Goal: Task Accomplishment & Management: Complete application form

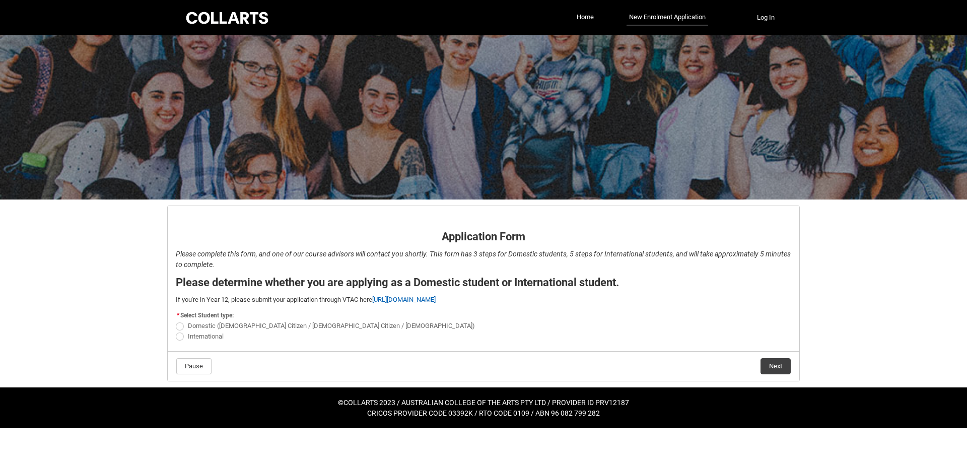
click at [181, 327] on span "REDU_Application_Form_for_Applicant flow" at bounding box center [180, 326] width 8 height 8
click at [176, 321] on input "Domestic (Australian Citizen / New Zealand Citizen / Permanent Resident)" at bounding box center [175, 320] width 1 height 1
radio input "true"
click at [782, 366] on button "Next" at bounding box center [776, 366] width 30 height 16
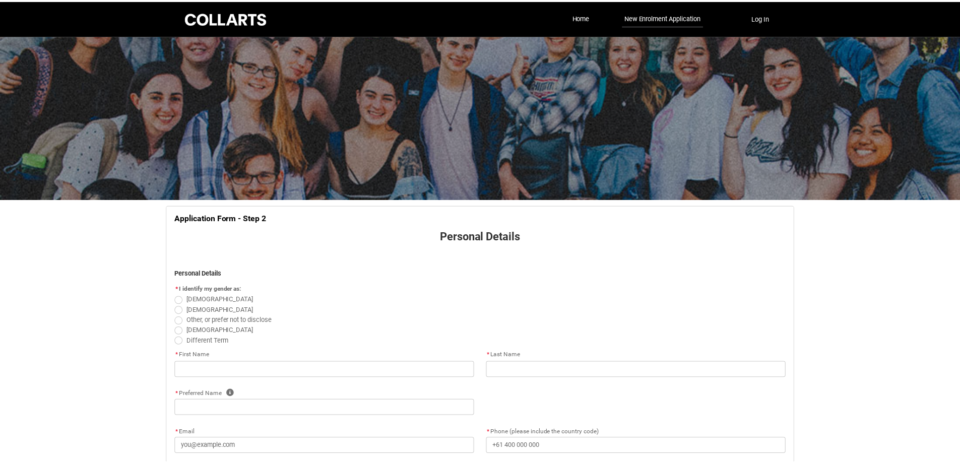
scroll to position [105, 0]
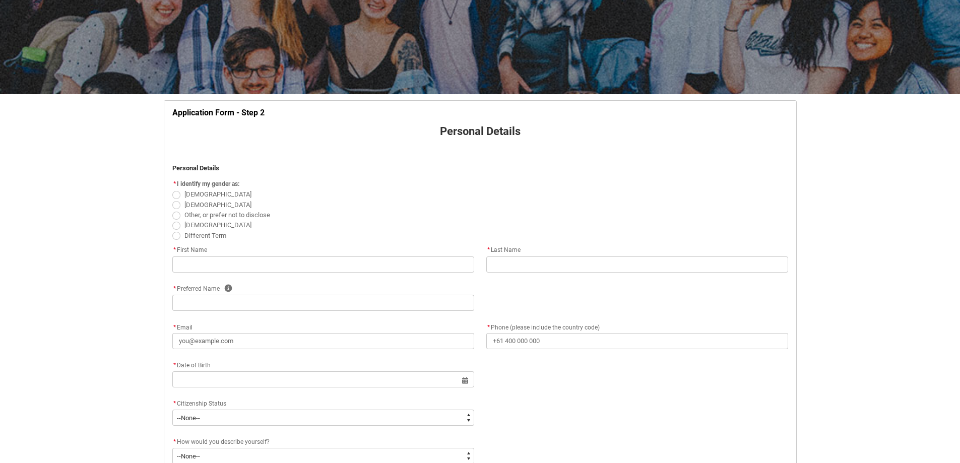
click at [177, 203] on span "REDU_Application_Form_for_Applicant flow" at bounding box center [176, 205] width 8 height 8
click at [172, 199] on input "Male" at bounding box center [172, 199] width 1 height 1
radio input "true"
click at [199, 260] on input "REDU_Application_Form_for_Applicant flow" at bounding box center [323, 264] width 302 height 16
type lightning-primitive-input-simple "w"
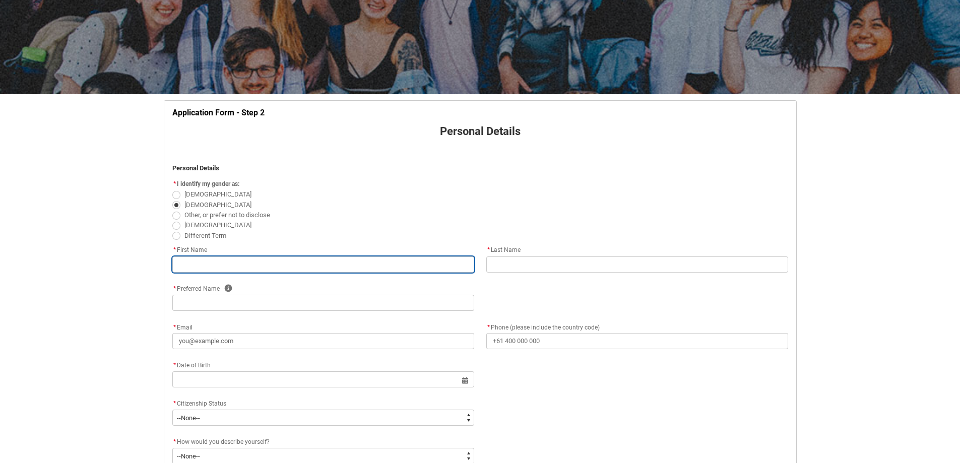
type input "w"
type lightning-primitive-input-simple "wi"
type input "wi"
type lightning-primitive-input-simple "wil"
type input "wil"
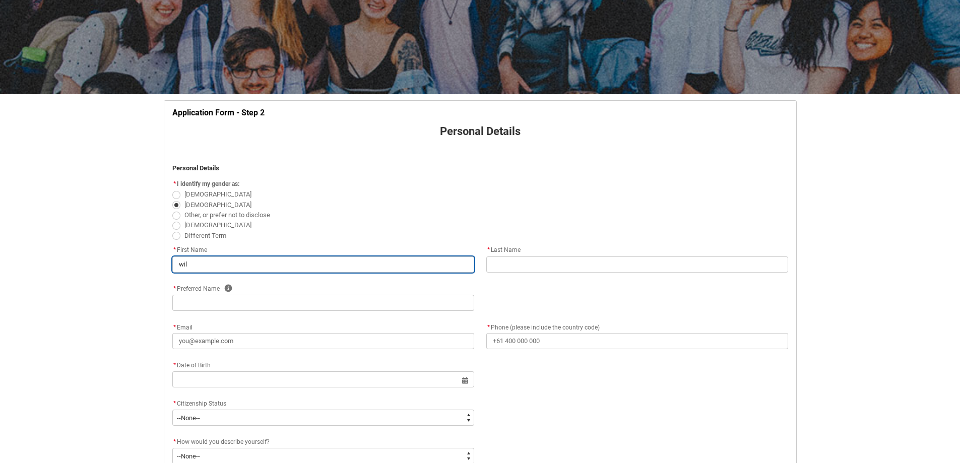
type lightning-primitive-input-simple "will"
type input "will"
type lightning-primitive-input-simple "wille"
type input "wille"
type lightning-primitive-input-simple "willem"
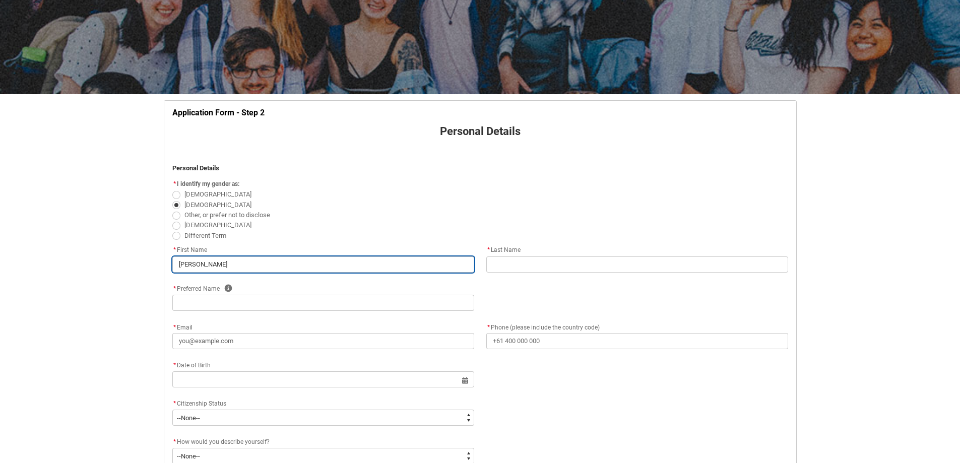
type input "willem"
type lightning-primitive-input-simple "wille"
type input "wille"
type lightning-primitive-input-simple "will"
type input "will"
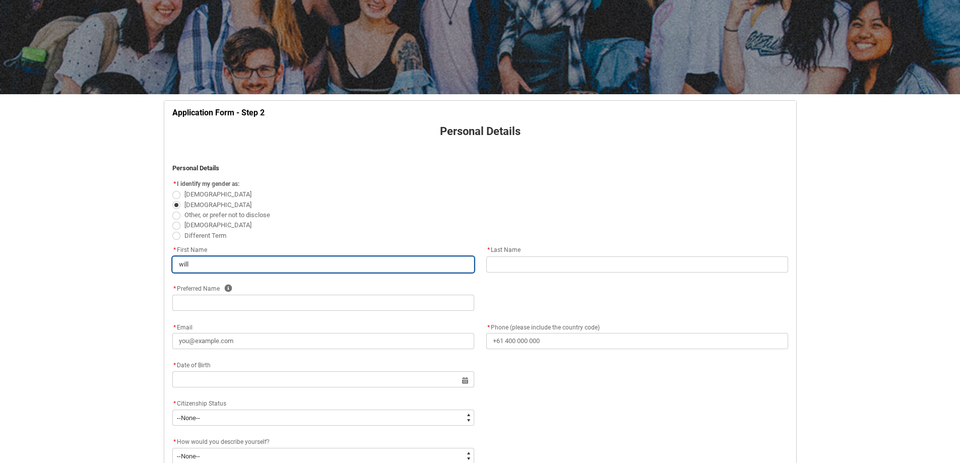
type lightning-primitive-input-simple "wil"
type input "wil"
type lightning-primitive-input-simple "wi"
type input "wi"
type lightning-primitive-input-simple "w"
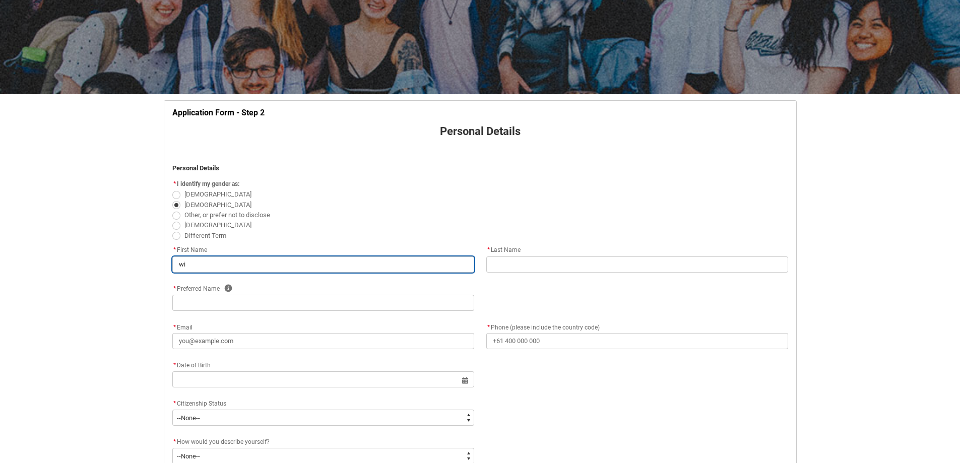
type input "w"
type lightning-primitive-input-simple "W"
type input "W"
type lightning-primitive-input-simple "Wi"
type input "Wi"
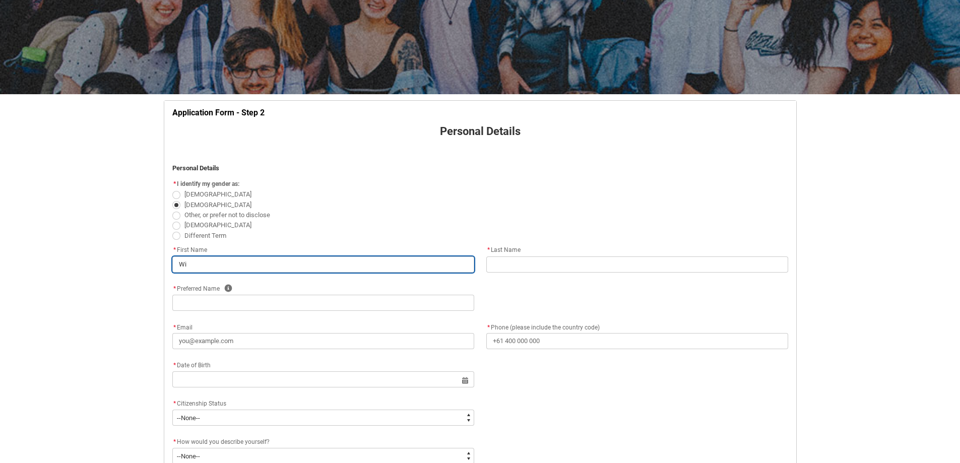
type lightning-primitive-input-simple "Wil"
type input "Wil"
type lightning-primitive-input-simple "Will"
type input "Will"
type lightning-primitive-input-simple "Wille"
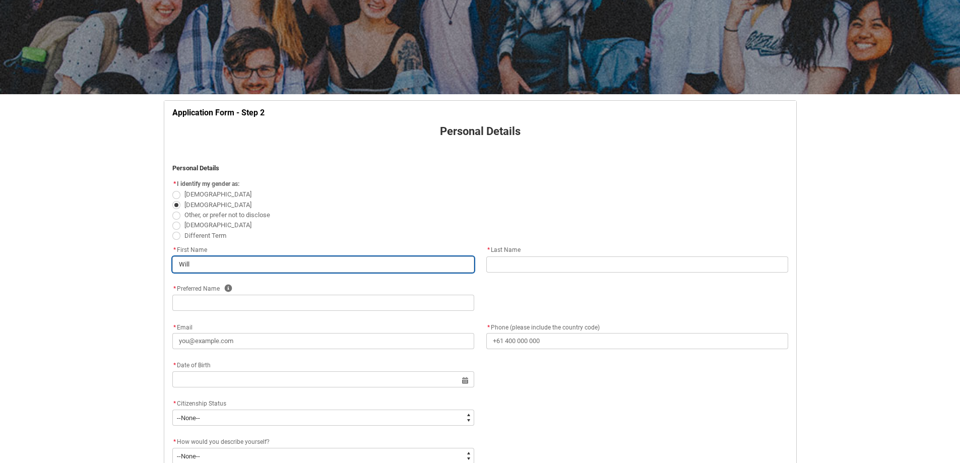
type input "Wille"
type lightning-primitive-input-simple "Willem"
type input "Willem"
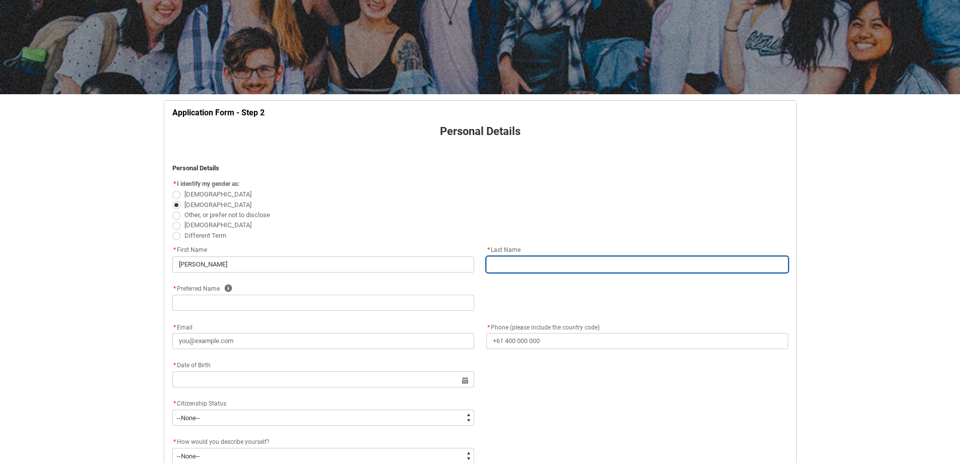
click at [498, 268] on input "REDU_Application_Form_for_Applicant flow" at bounding box center [637, 264] width 302 height 16
type lightning-primitive-input-simple "J"
type input "J"
type lightning-primitive-input-simple "Ja"
type input "Ja"
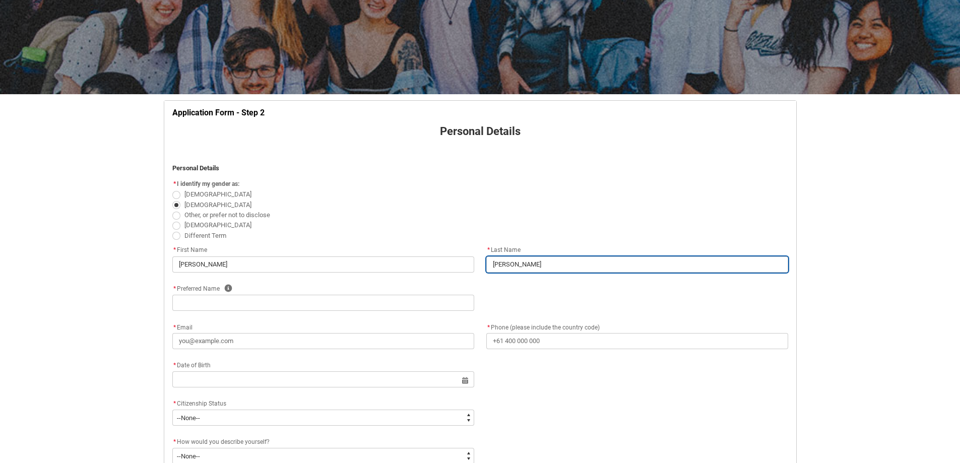
type lightning-primitive-input-simple "Jah"
type input "Jah"
type lightning-primitive-input-simple "Jahn"
type input "Jahn"
type lightning-primitive-input-simple "Jahne"
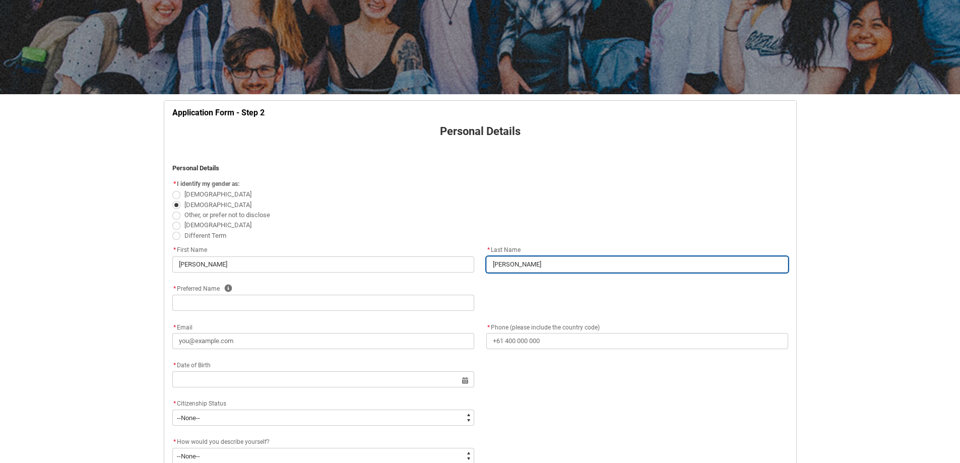
type input "Jahne"
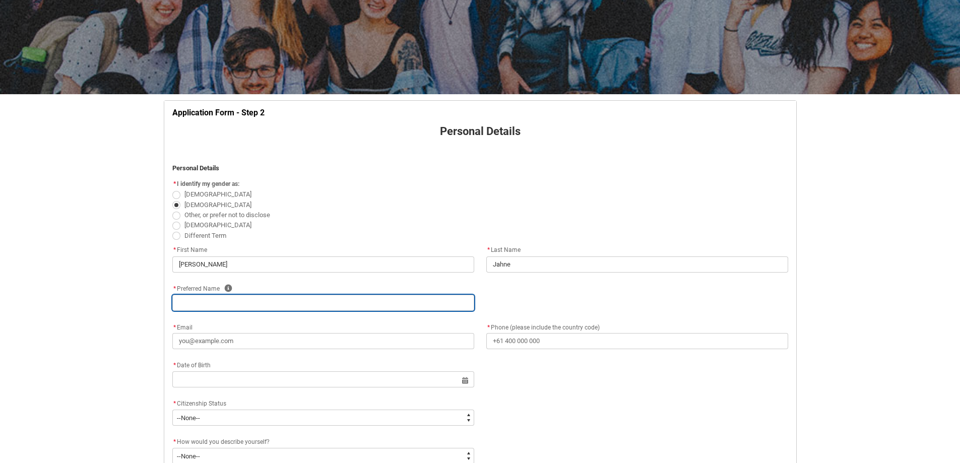
click at [354, 303] on input "REDU_Application_Form_for_Applicant flow" at bounding box center [323, 303] width 302 height 16
type lightning-primitive-input-simple "Will"
type input "Will"
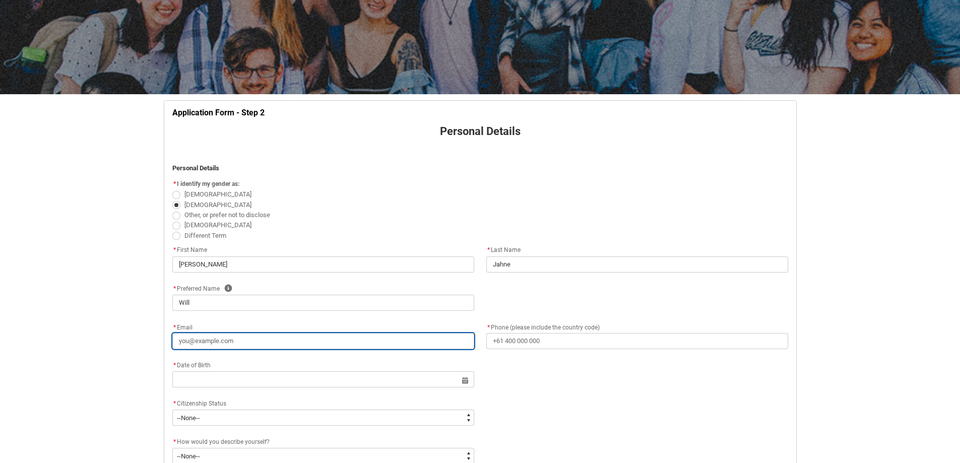
click at [221, 340] on input "* Email" at bounding box center [323, 341] width 302 height 16
type lightning-primitive-input-simple "W"
type input "W"
type lightning-primitive-input-simple "Wi"
type input "Wi"
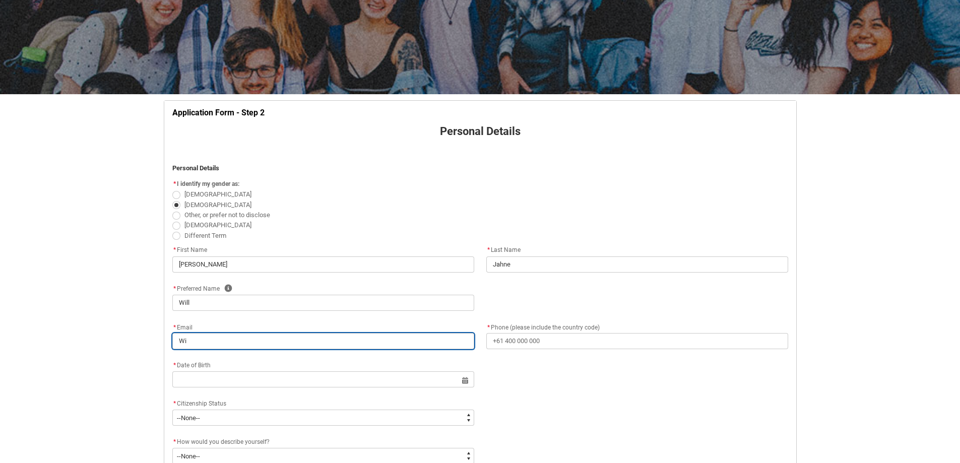
type lightning-primitive-input-simple "Wil"
type input "Wil"
type lightning-primitive-input-simple "Will"
type input "Will"
type lightning-primitive-input-simple "Wille"
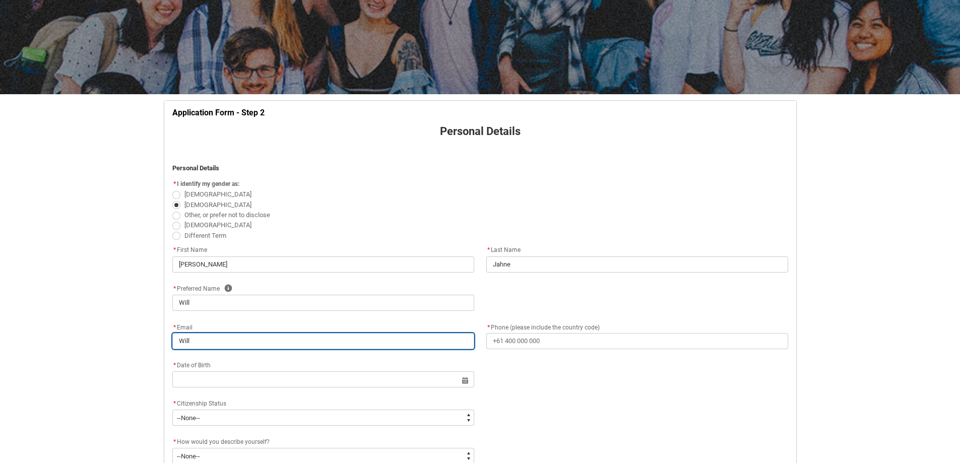
type input "Wille"
type lightning-primitive-input-simple "Willem"
type input "Willem"
type lightning-primitive-input-simple "Willemw"
type input "Willemw"
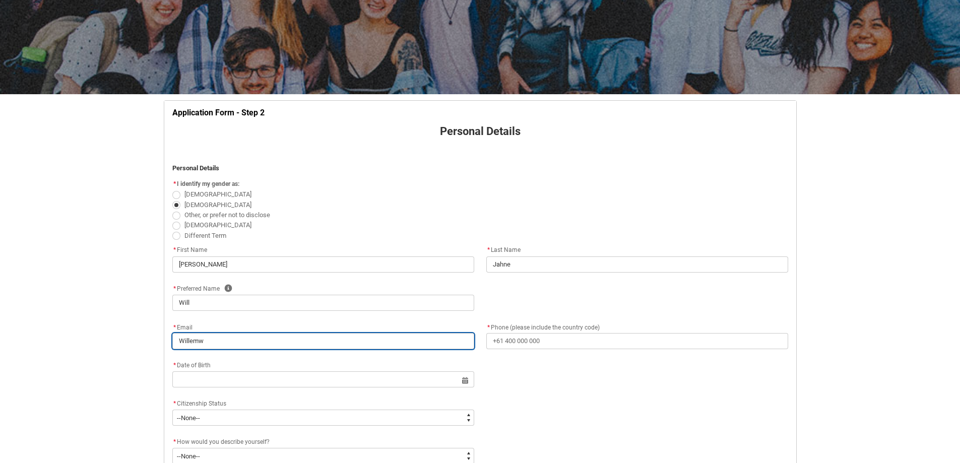
type lightning-primitive-input-simple "Willemwe"
type input "Willemwe"
type lightning-primitive-input-simple "Willemwej"
type input "Willemwej"
type lightning-primitive-input-simple "Willemwej@"
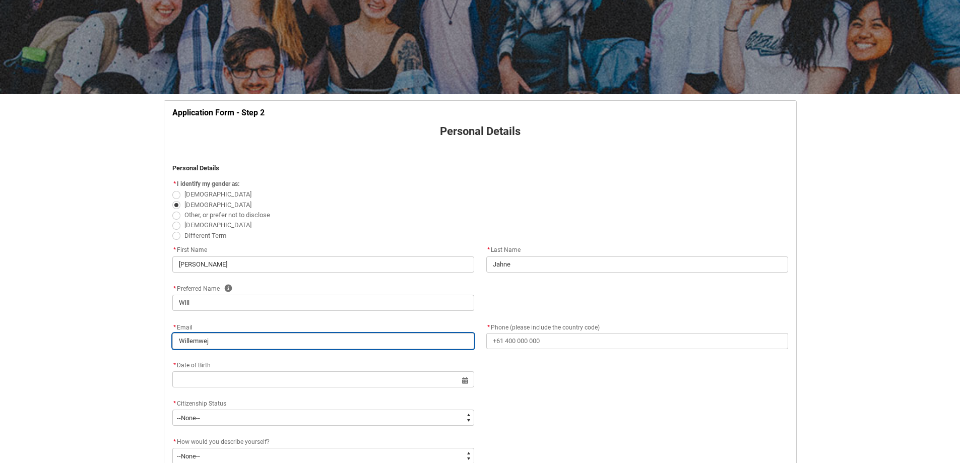
type input "Willemwej@"
type lightning-primitive-input-simple "Willemwej@g"
type input "Willemwej@g"
type lightning-primitive-input-simple "Willemwej@gm"
type input "Willemwej@gm"
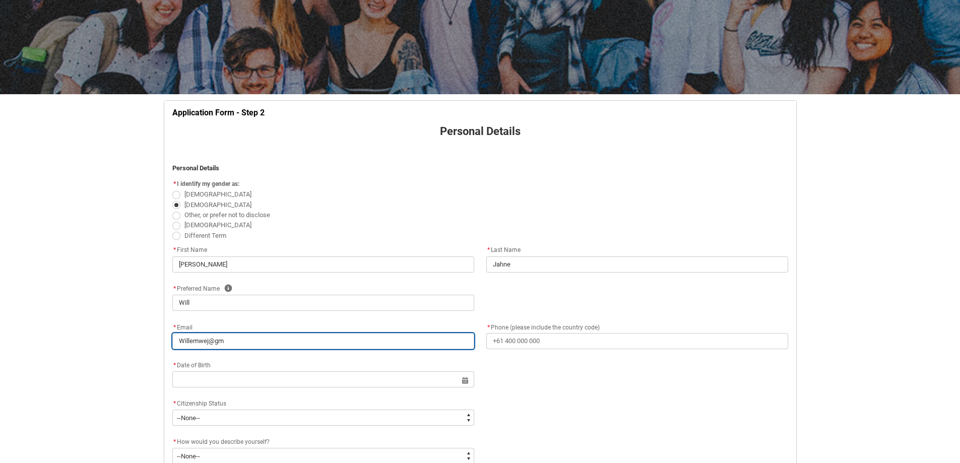
type lightning-primitive-input-simple "Willemwej@gma"
type input "Willemwej@gma"
type lightning-primitive-input-simple "Willemwej@gmai"
type input "Willemwej@gmai"
type lightning-primitive-input-simple "Willemwej@gmail"
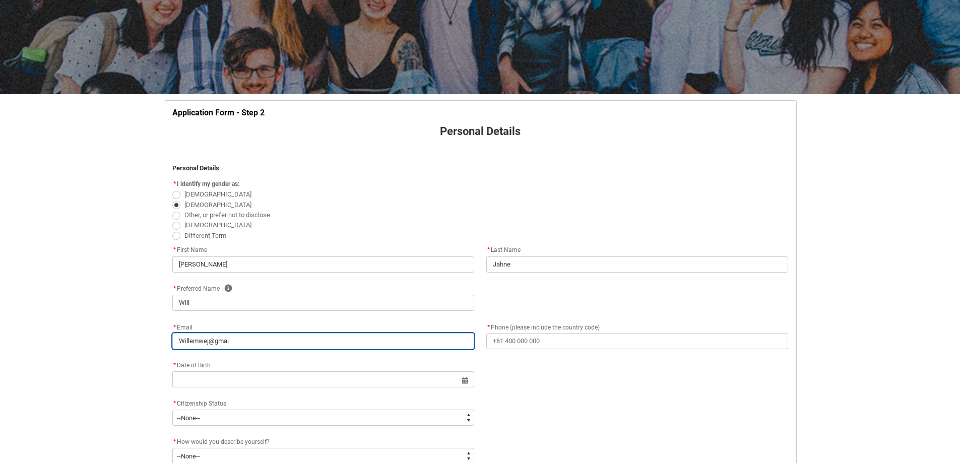
type input "Willemwej@gmail"
type lightning-primitive-input-simple "Willemwej@gmail."
type input "Willemwej@gmail."
type lightning-primitive-input-simple "Willemwej@gmail.c"
type input "Willemwej@gmail.c"
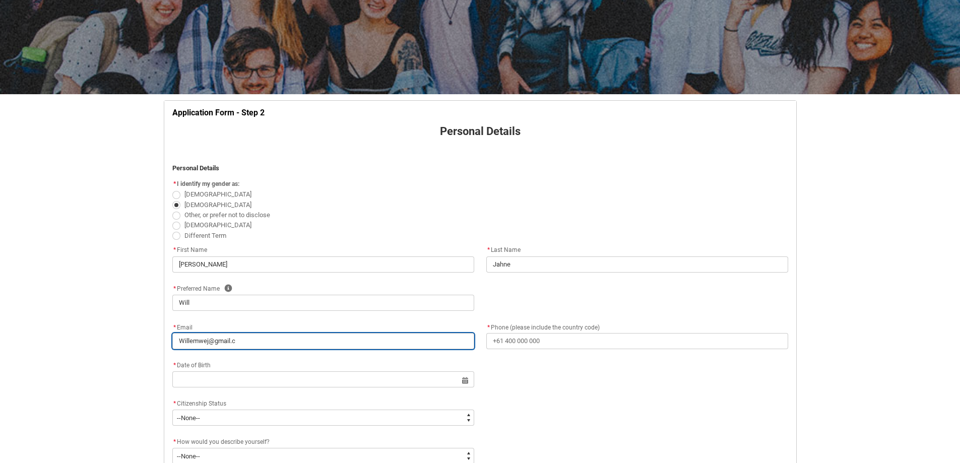
type lightning-primitive-input-simple "Willemwej@gmail.co"
type input "Willemwej@gmail.co"
type lightning-primitive-input-simple "Willemwej@gmail.com"
type input "Willemwej@gmail.com"
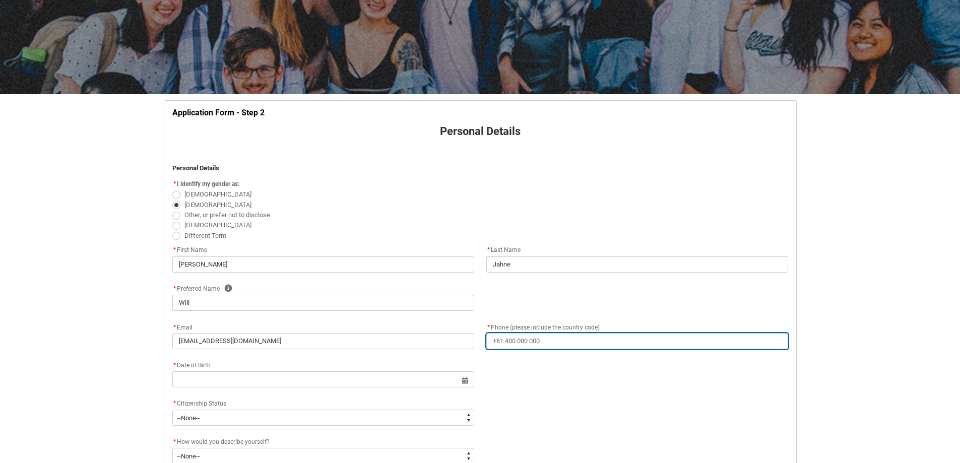
click at [555, 342] on input "* Phone (please include the country code)" at bounding box center [637, 341] width 302 height 16
type lightning-primitive-input-simple "+61418513799"
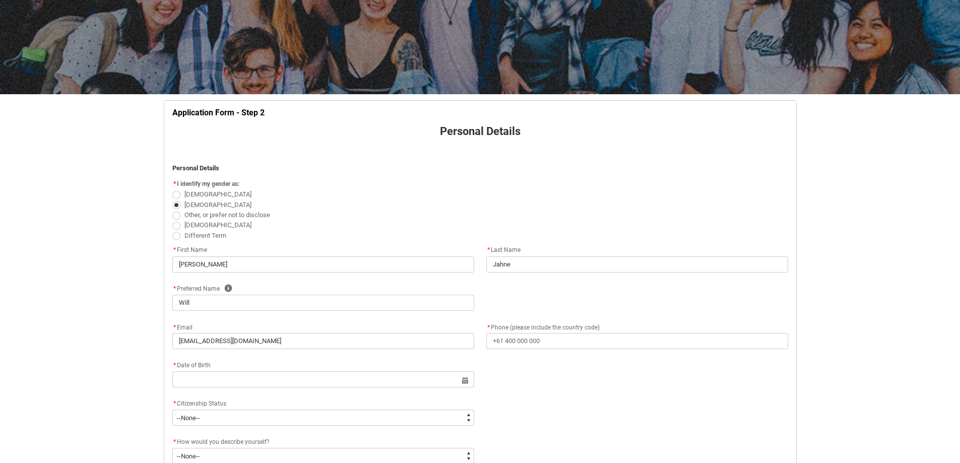
type lightning-primitive-input-simple "485 whytes road"
type lightning-primitive-input-simple "Baranduda"
type lightning-primitive-input-simple "3691"
type lightning-primitive-input-simple "VIC"
type lightning-select "Country_Choice.1101"
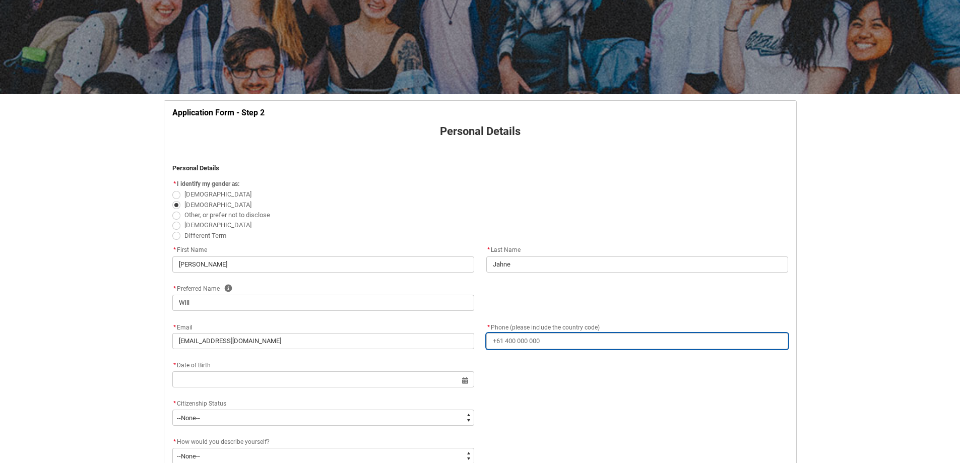
type input "+61418513799"
type input "485 whytes road"
type input "Baranduda"
type input "3691"
type input "VIC"
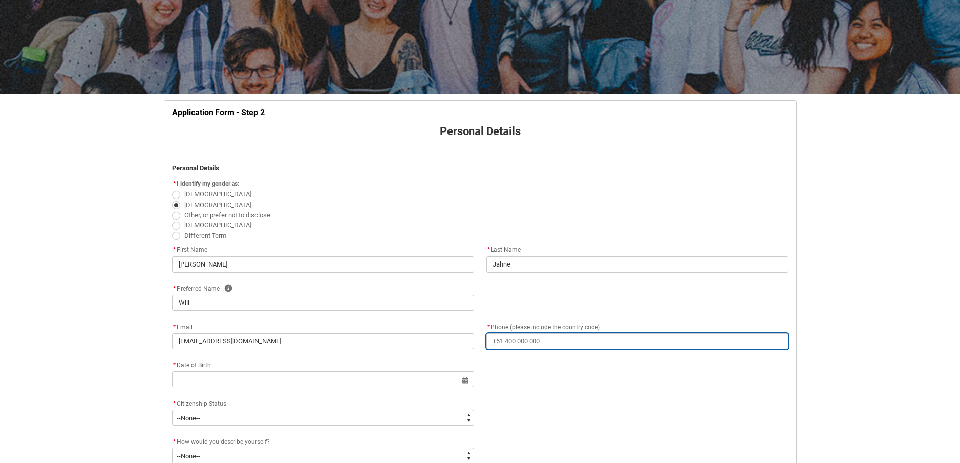
select select "Country_Choice.1101"
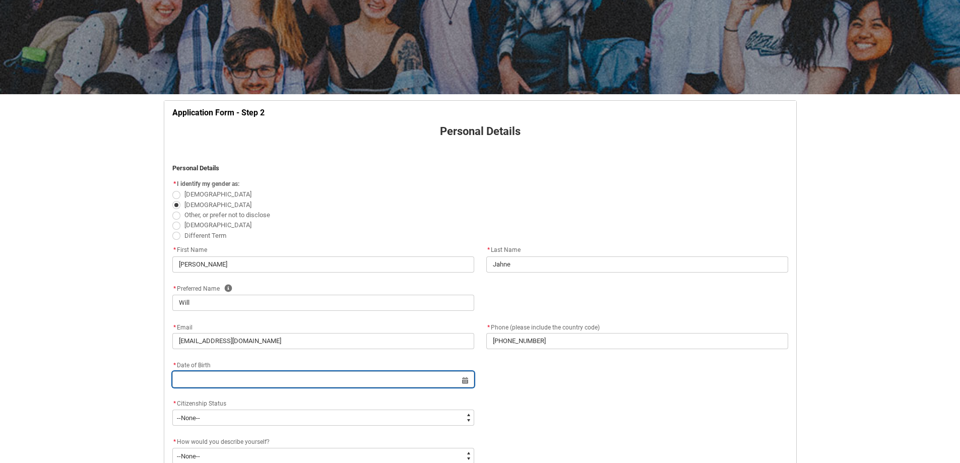
click at [229, 381] on input "REDU_Application_Form_for_Applicant flow" at bounding box center [323, 379] width 302 height 16
select select "2025"
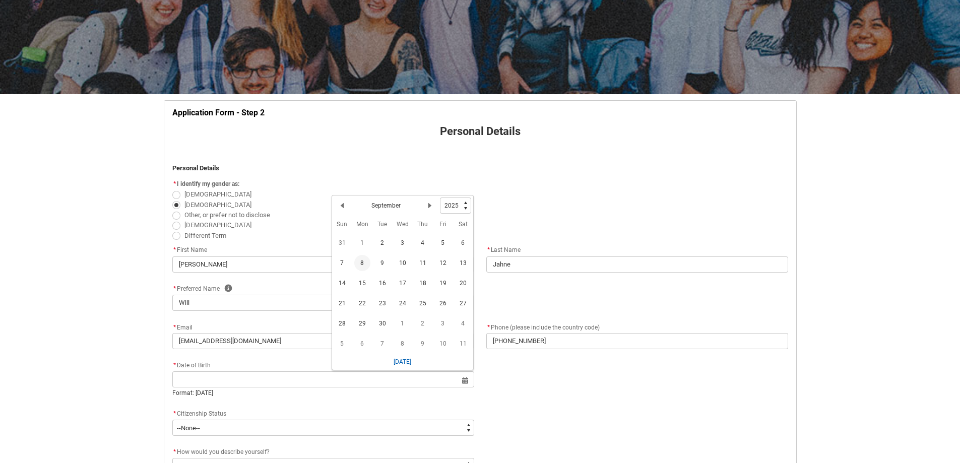
click at [342, 260] on span "7" at bounding box center [342, 263] width 16 height 16
type lightning-datepicker "2025-09-07"
type lightning-input "2025-09-07"
type input "7 Sept 2025"
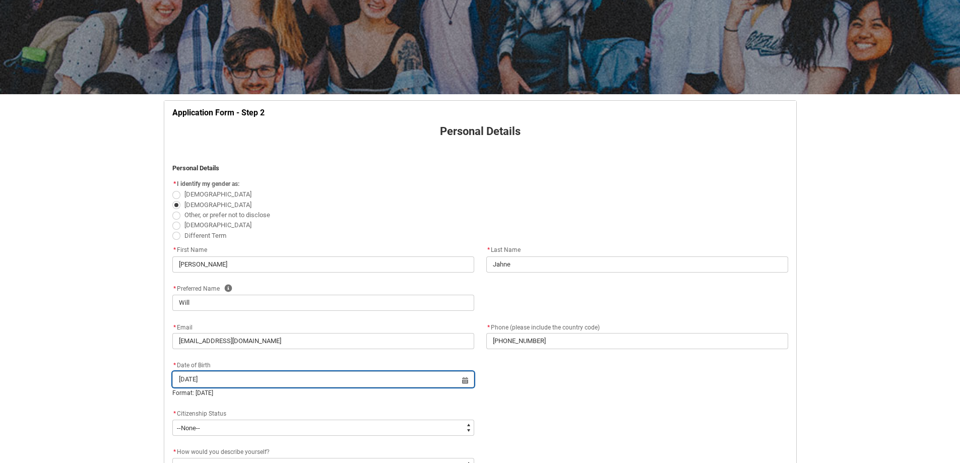
click at [467, 379] on input "7 Sept 2025" at bounding box center [323, 379] width 302 height 16
select select "2025"
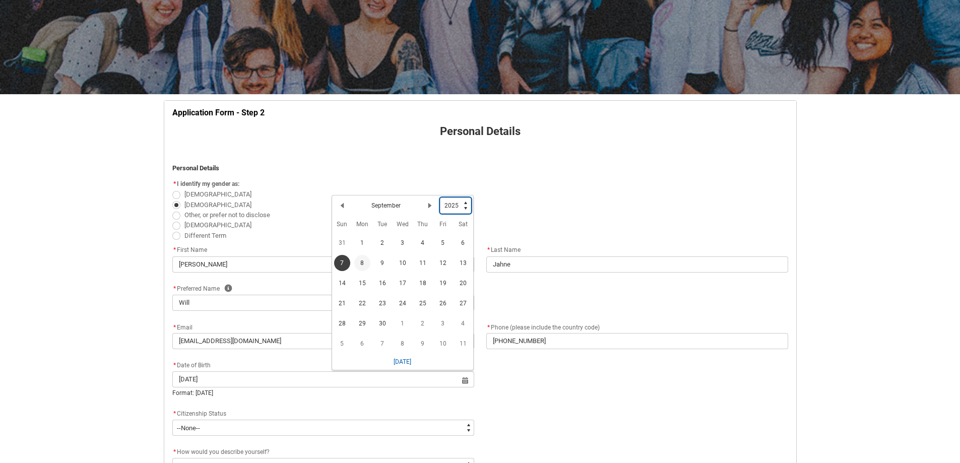
click at [460, 203] on select "1925 1926 1927 1928 1929 1930 1931 1932 1933 1934 1935 1936 1937 1938 1939 1940…" at bounding box center [455, 205] width 31 height 16
type lightning-select "2003"
click at [440, 197] on select "1925 1926 1927 1928 1929 1930 1931 1932 1933 1934 1935 1936 1937 1938 1939 1940…" at bounding box center [455, 205] width 31 height 16
select select "2003"
drag, startPoint x: 567, startPoint y: 409, endPoint x: 561, endPoint y: 405, distance: 7.7
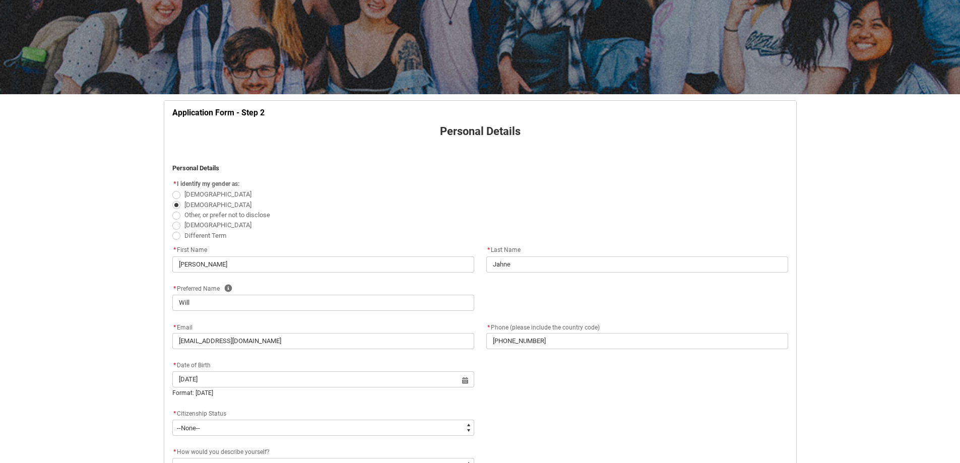
click at [567, 409] on div "* Citizenship Status * --None-- Australian Citizen Humanitarian Visa New Zealan…" at bounding box center [480, 426] width 628 height 38
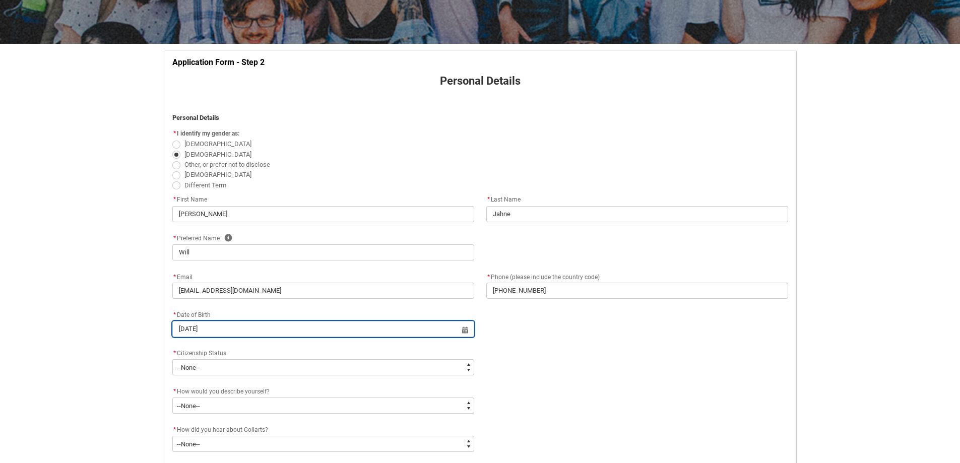
click at [465, 327] on input "7 Sept 2025" at bounding box center [323, 329] width 302 height 16
select select "2025"
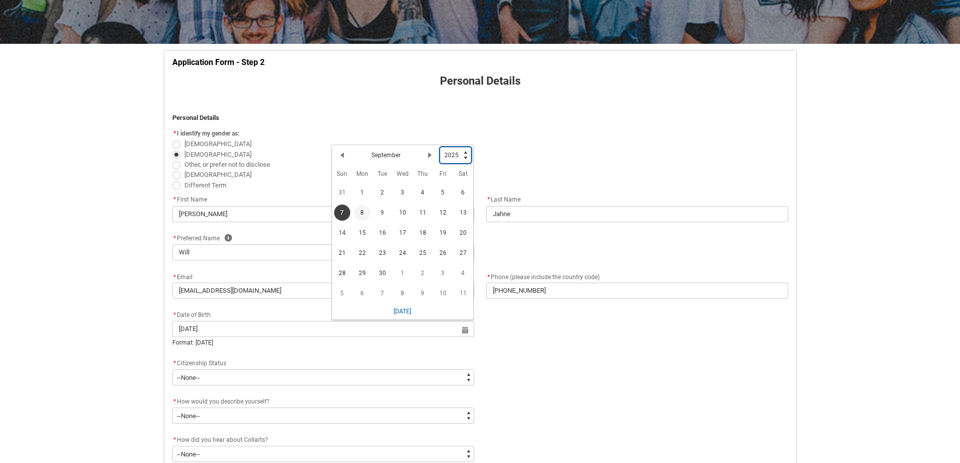
click at [452, 154] on select "1925 1926 1927 1928 1929 1930 1931 1932 1933 1934 1935 1936 1937 1938 1939 1940…" at bounding box center [455, 155] width 31 height 16
type lightning-select "2003"
click at [440, 147] on select "1925 1926 1927 1928 1929 1930 1931 1932 1933 1934 1935 1936 1937 1938 1939 1940…" at bounding box center [455, 155] width 31 height 16
select select "2003"
click at [404, 309] on button "Today" at bounding box center [402, 313] width 19 height 16
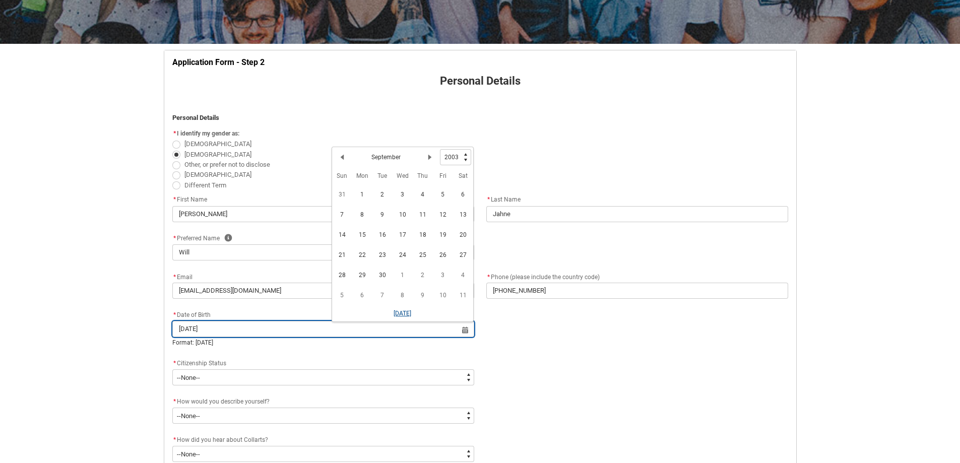
type lightning-datepicker "2025-09-08"
type lightning-input "2025-09-08"
type input "8 Sept 2025"
click at [465, 333] on input "8 Sept 2025" at bounding box center [323, 329] width 302 height 16
select select "2025"
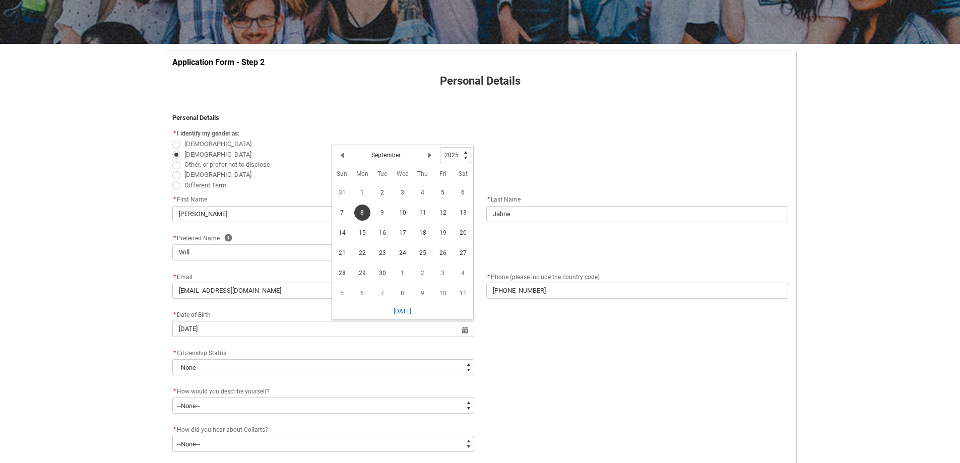
click at [347, 209] on span "7" at bounding box center [342, 212] width 16 height 16
type lightning-datepicker "2025-09-07"
type lightning-input "2025-09-07"
type input "7 Sept 2025"
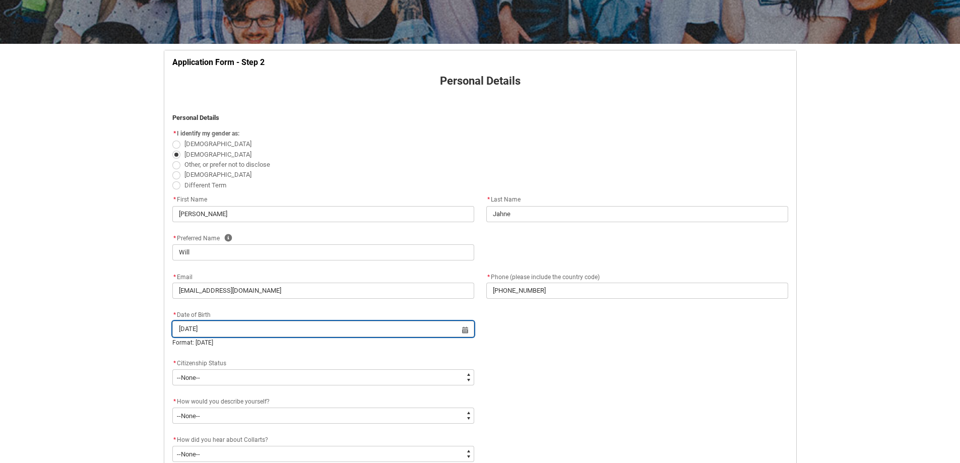
click at [465, 330] on input "7 Sept 2025" at bounding box center [323, 329] width 302 height 16
select select "2025"
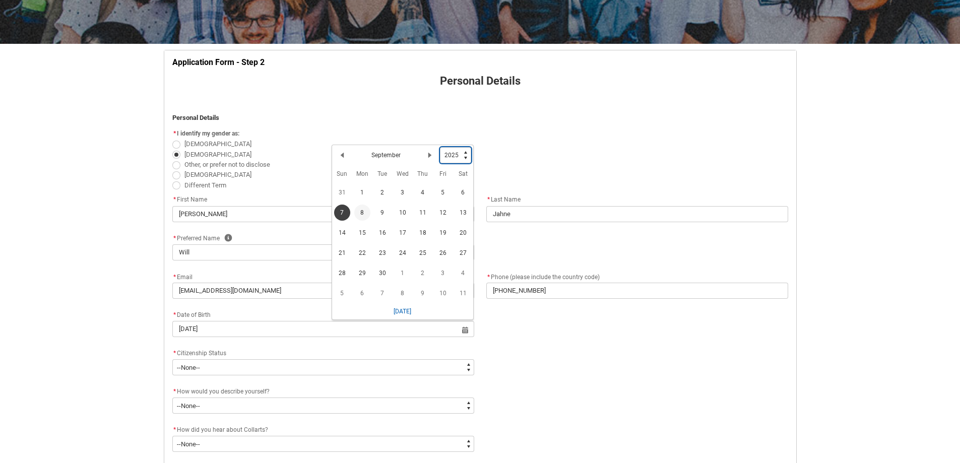
click at [453, 156] on select "1925 1926 1927 1928 1929 1930 1931 1932 1933 1934 1935 1936 1937 1938 1939 1940…" at bounding box center [455, 155] width 31 height 16
type lightning-select "2003"
click at [440, 147] on select "1925 1926 1927 1928 1929 1930 1931 1932 1933 1934 1935 1936 1937 1938 1939 1940…" at bounding box center [455, 155] width 31 height 16
select select "2003"
click at [524, 392] on div "* Citizenship Status * --None-- Australian Citizen Humanitarian Visa New Zealan…" at bounding box center [480, 376] width 628 height 38
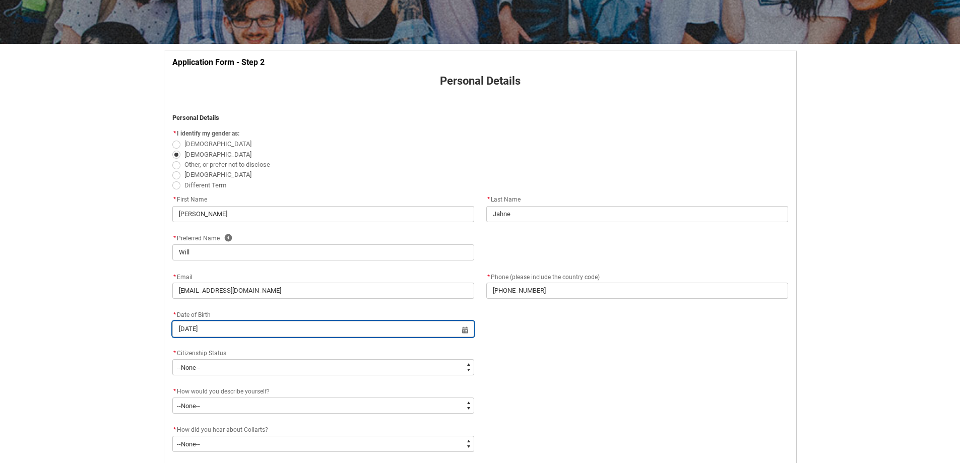
click at [245, 332] on input "7 Sept 2025" at bounding box center [323, 329] width 302 height 16
select select "2025"
type input "7 Sept 2003"
type lightning-datepicker "2003-09-07"
type lightning-input "2003-09-07"
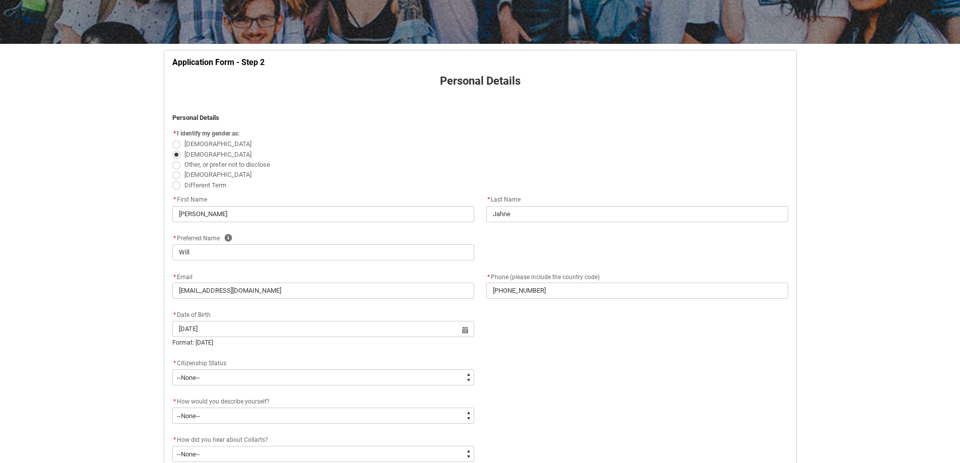
click at [500, 345] on div "* Date of Birth 7 Sept 2003 Select a date for Format: 31 Dec 2024" at bounding box center [480, 333] width 628 height 48
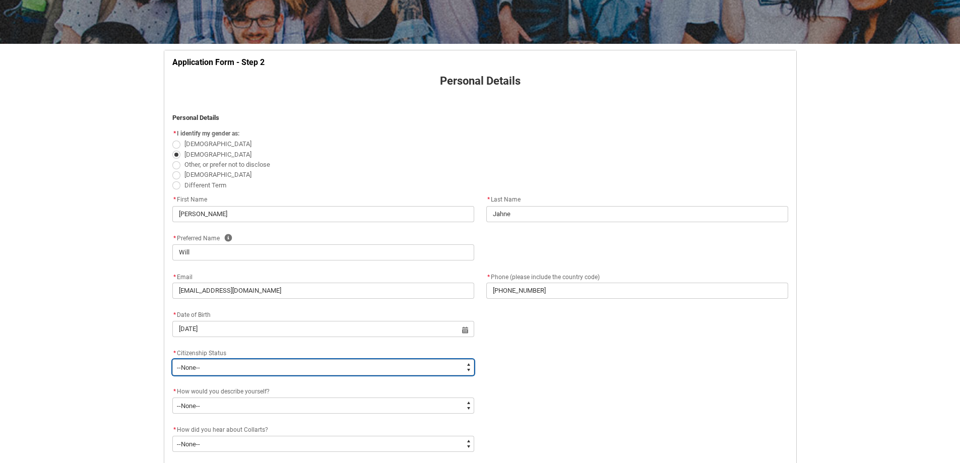
click at [272, 362] on select "--None-- Australian Citizen Humanitarian Visa New Zealand citizen Other Permane…" at bounding box center [323, 367] width 302 height 16
type lightning-select "Citizenship.1"
click at [172, 359] on select "--None-- Australian Citizen Humanitarian Visa New Zealand citizen Other Permane…" at bounding box center [323, 367] width 302 height 16
select select "Citizenship.1"
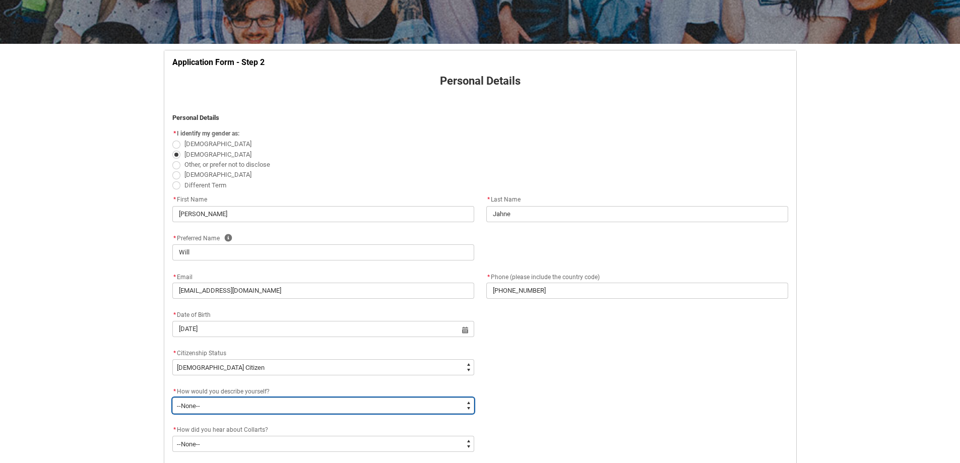
click at [213, 402] on select "--None-- I'm currently in Year 12 and planning what I'll do after school I've c…" at bounding box center [323, 405] width 302 height 16
type lightning-select "HSLC_Domestic_b"
click at [172, 397] on select "--None-- I'm currently in Year 12 and planning what I'll do after school I've c…" at bounding box center [323, 405] width 302 height 16
select select "HSLC_Domestic_b"
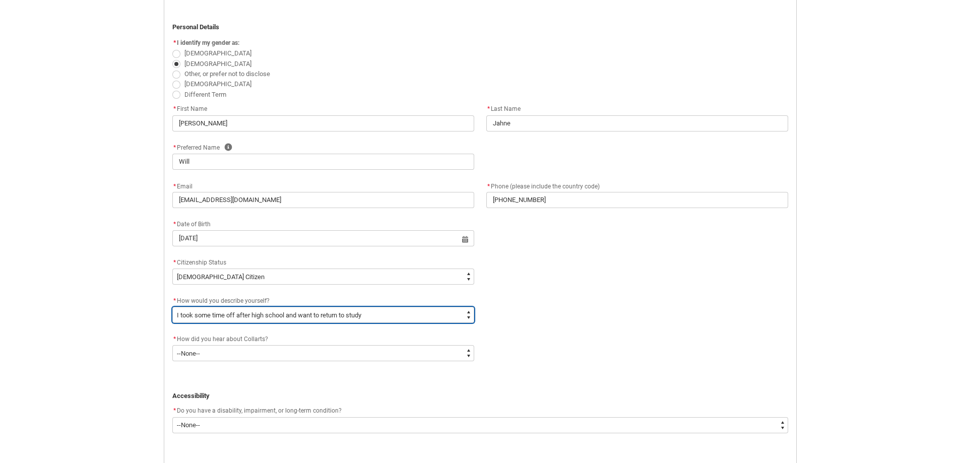
scroll to position [256, 0]
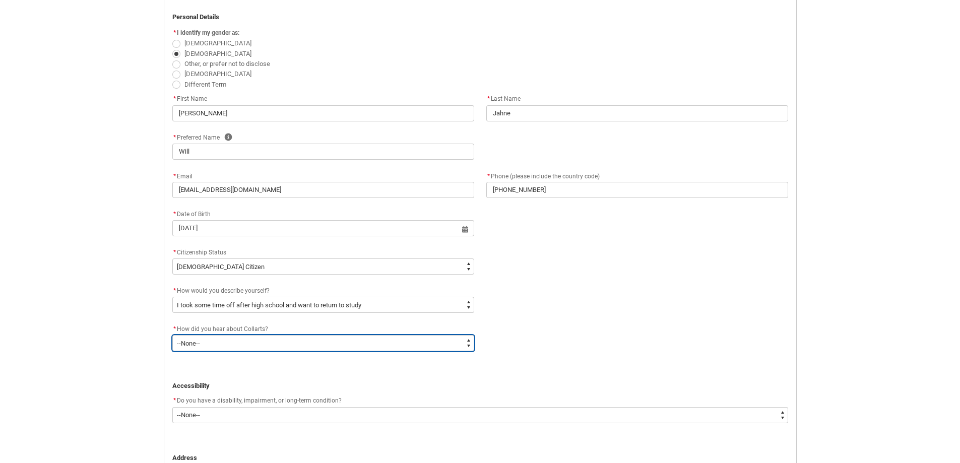
drag, startPoint x: 223, startPoint y: 347, endPoint x: 209, endPoint y: 341, distance: 14.7
click at [223, 347] on select "--None-- Advertising - Facebook Advertising - Google Advertising - Instagram Ad…" at bounding box center [323, 343] width 302 height 16
type lightning-select "Heard_About_Collarts_Picklist.Advertising - Google"
click at [172, 335] on select "--None-- Advertising - Facebook Advertising - Google Advertising - Instagram Ad…" at bounding box center [323, 343] width 302 height 16
select select "Heard_About_Collarts_Picklist.Advertising - Google"
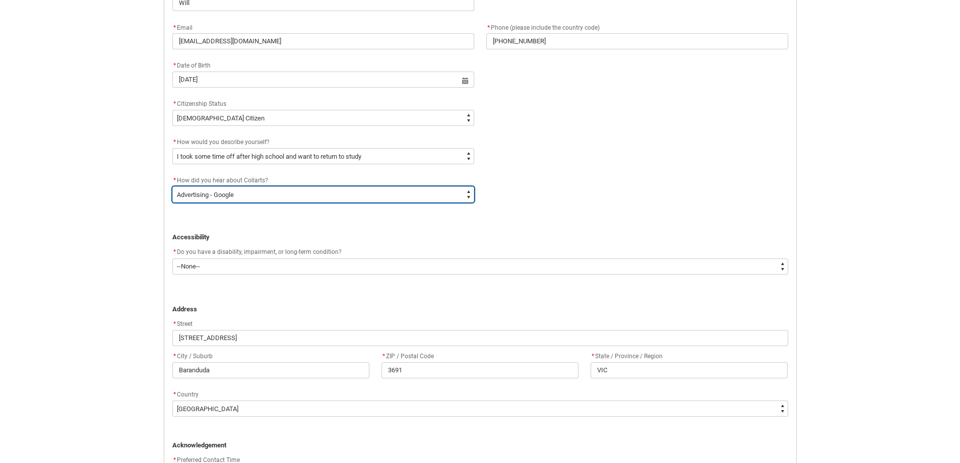
scroll to position [407, 0]
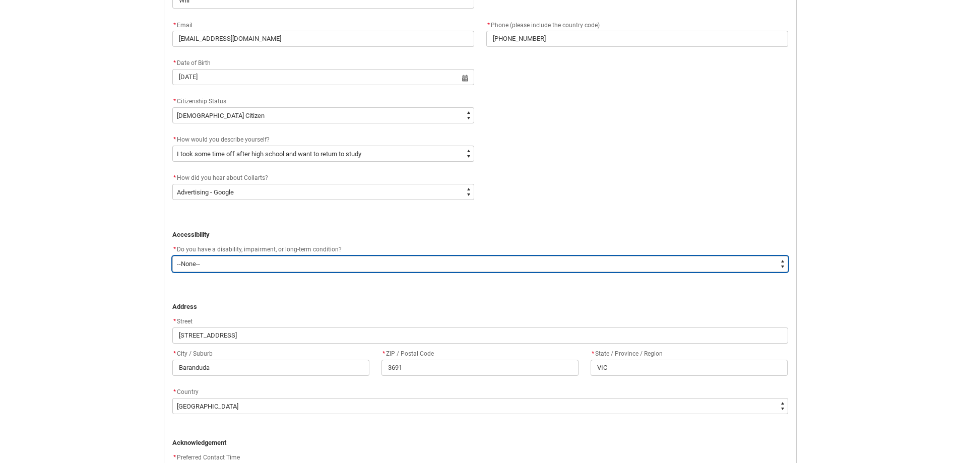
click at [212, 265] on select "--None-- Yes No" at bounding box center [480, 264] width 616 height 16
type lightning-select "No_TextChoice"
click at [172, 256] on select "--None-- Yes No" at bounding box center [480, 264] width 616 height 16
select select "No_TextChoice"
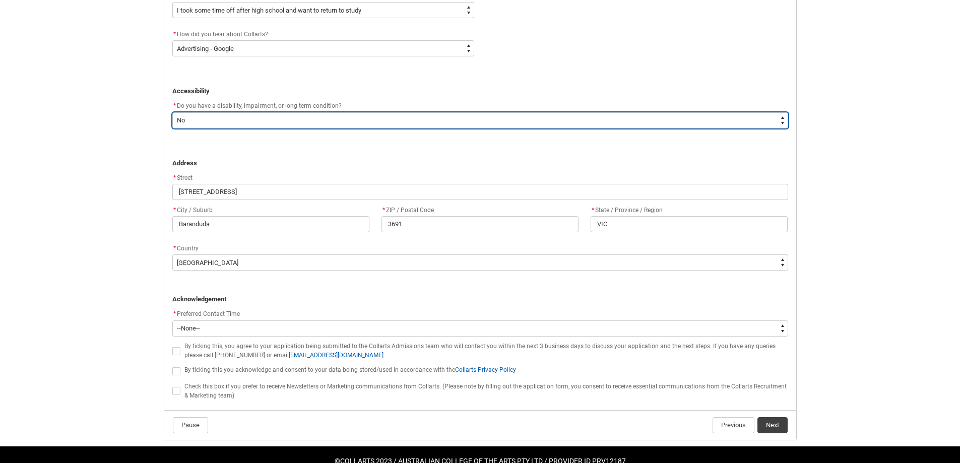
scroll to position [559, 0]
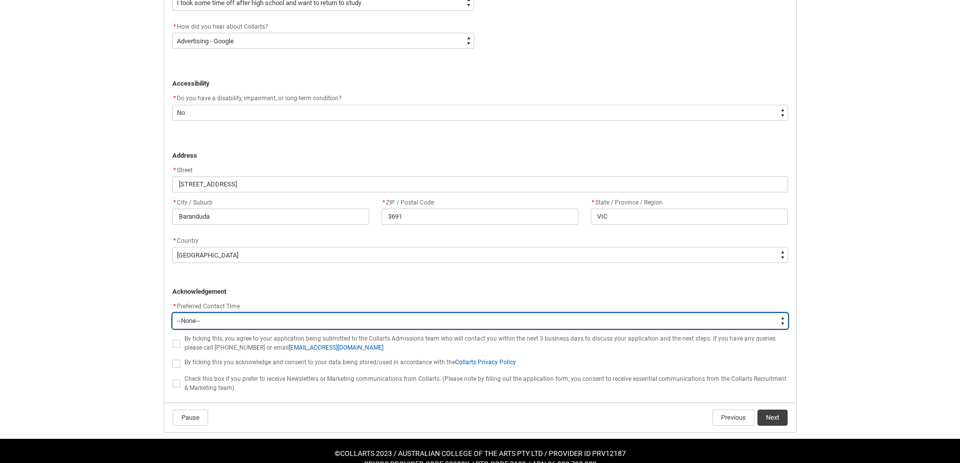
click at [203, 320] on select "--None-- Morning (9:00AM-12:00PM) Afternoon (12:00PM-5:00PM)" at bounding box center [480, 321] width 616 height 16
type lightning-select "P_Contact_Time_Afternoon"
click at [172, 313] on select "--None-- Morning (9:00AM-12:00PM) Afternoon (12:00PM-5:00PM)" at bounding box center [480, 321] width 616 height 16
select select "P_Contact_Time_Afternoon"
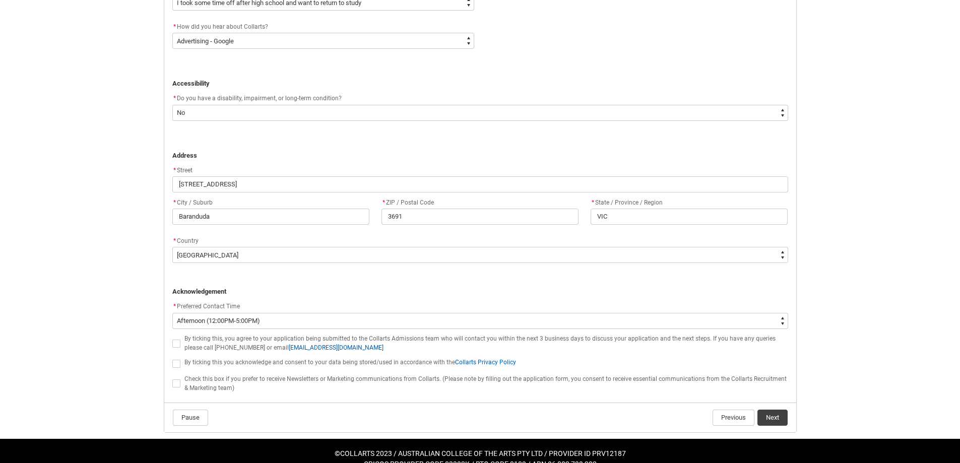
click at [177, 340] on span "REDU_Application_Form_for_Applicant flow" at bounding box center [176, 343] width 8 height 8
click at [172, 338] on input "REDU_Application_Form_for_Applicant flow" at bounding box center [172, 337] width 1 height 1
type lightning-input "true"
checkbox input "true"
click at [177, 360] on span "REDU_Application_Form_for_Applicant flow" at bounding box center [176, 364] width 8 height 8
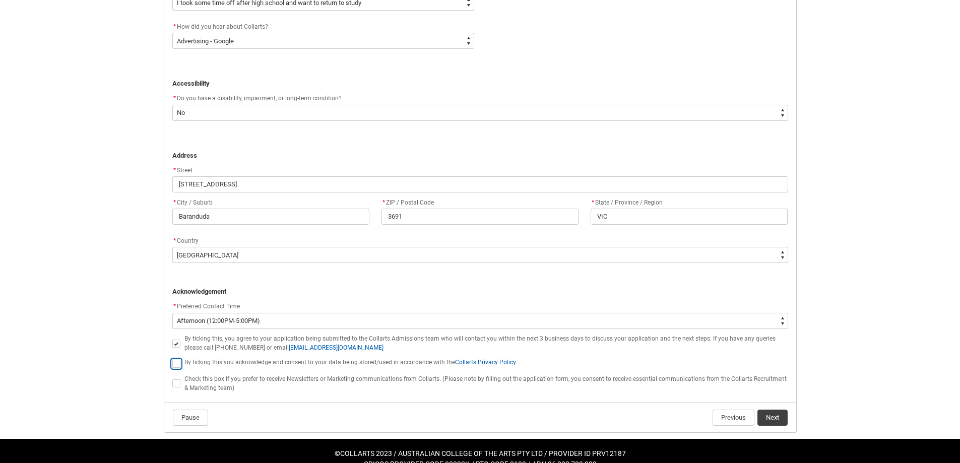
click at [172, 358] on input "REDU_Application_Form_for_Applicant flow" at bounding box center [172, 358] width 1 height 1
type lightning-input "true"
checkbox input "true"
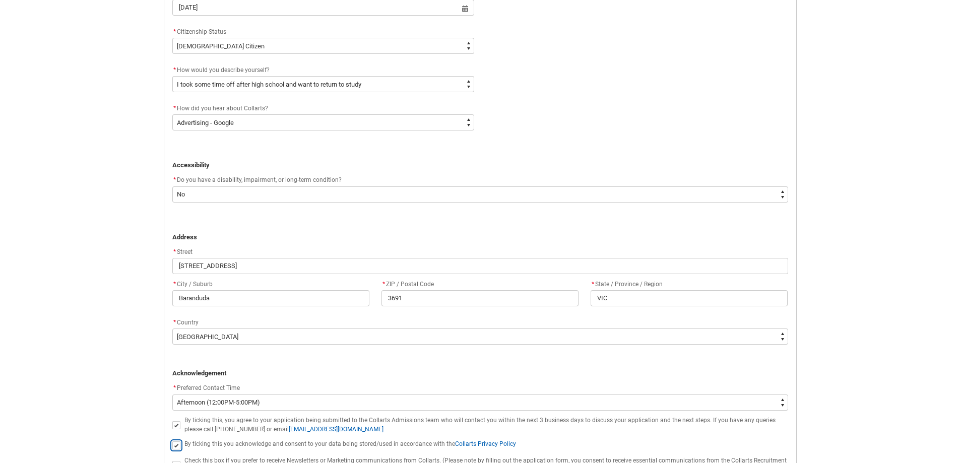
scroll to position [575, 0]
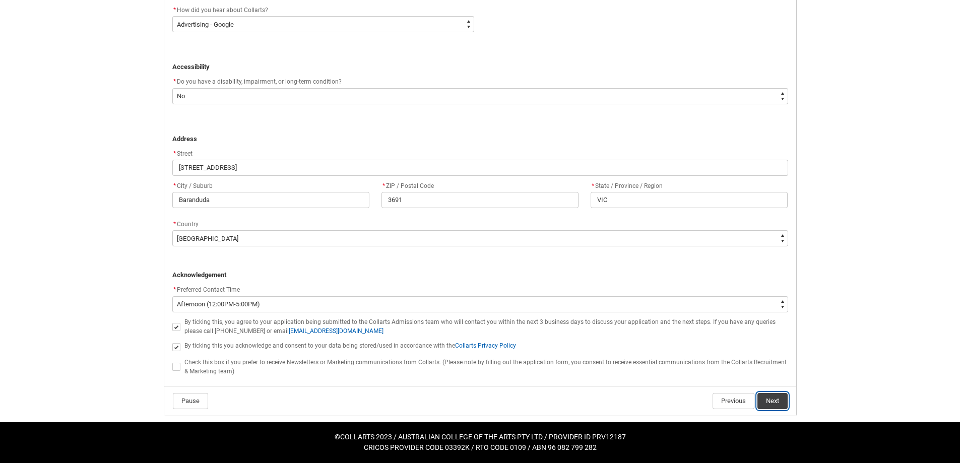
click at [765, 396] on button "Next" at bounding box center [772, 401] width 30 height 16
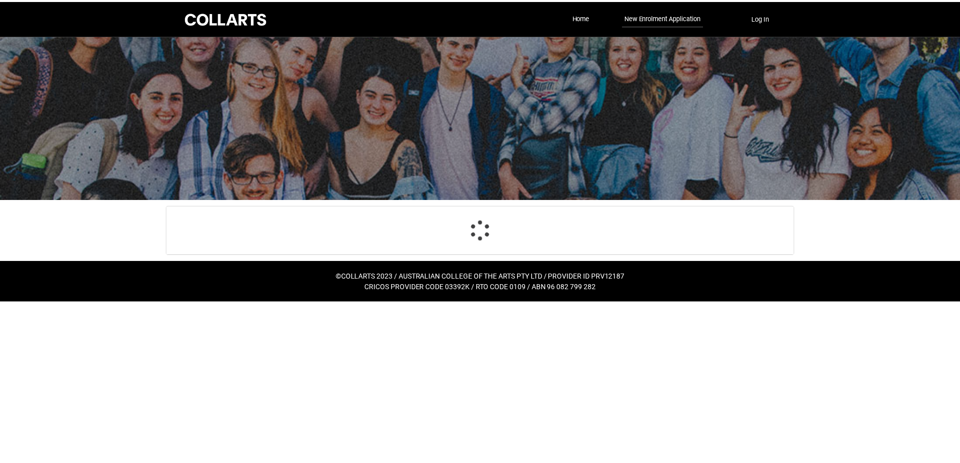
scroll to position [77, 0]
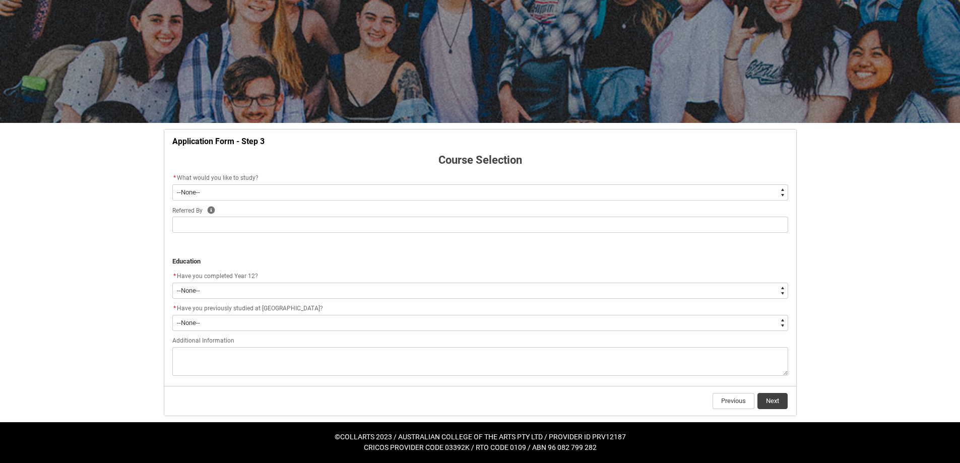
click at [205, 187] on select "--None-- Diploma Bachelor Post Graduate" at bounding box center [480, 192] width 616 height 16
type lightning-select "WhichDegree_Bachelor"
click at [172, 184] on select "--None-- Diploma Bachelor Post Graduate" at bounding box center [480, 192] width 616 height 16
select select "WhichDegree_Bachelor"
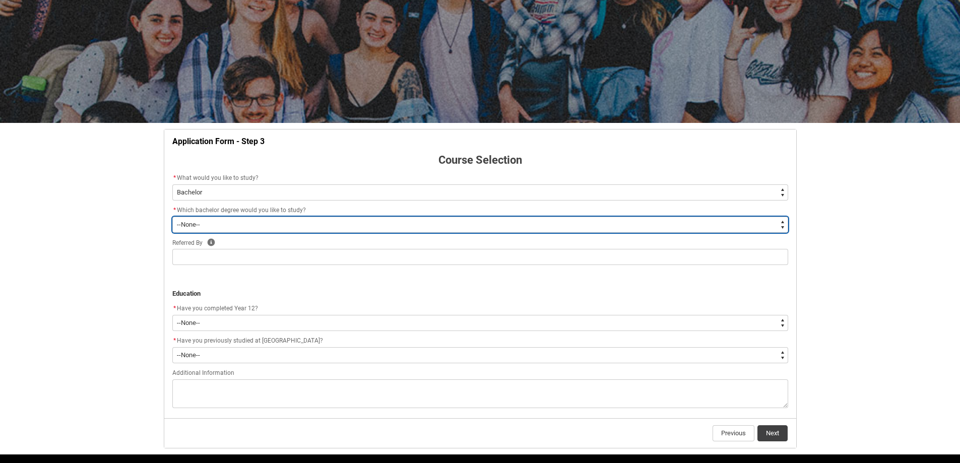
click at [204, 225] on select "--None-- Bachelor of 2D Animation Bachelor of Applied Business (Entertainment M…" at bounding box center [480, 225] width 616 height 16
type lightning-select "ProgramChoice_Degree.001I7000002yBVAIA2"
click at [172, 217] on select "--None-- Bachelor of 2D Animation Bachelor of Applied Business (Entertainment M…" at bounding box center [480, 225] width 616 height 16
select select "ProgramChoice_Degree.001I7000002yBVAIA2"
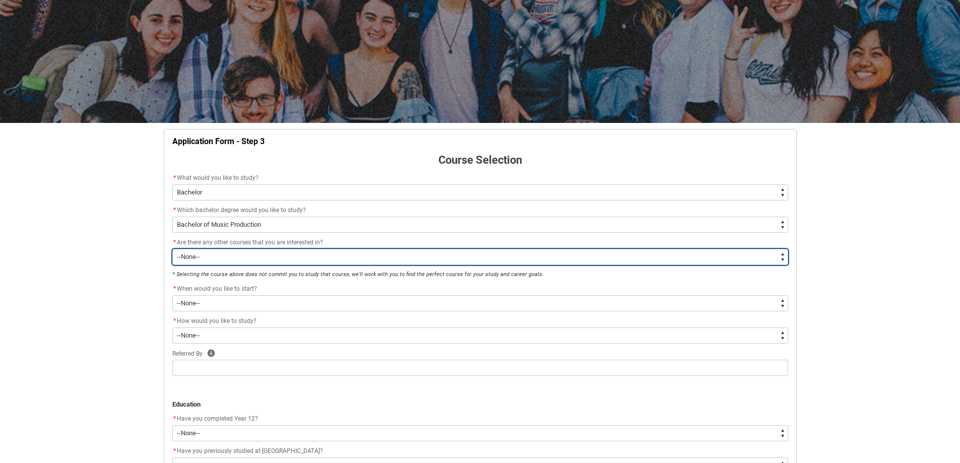
click at [234, 249] on select "--None-- Yes No" at bounding box center [480, 257] width 616 height 16
type lightning-select "Yes_TextChoice"
click at [172, 249] on select "--None-- Yes No" at bounding box center [480, 257] width 616 height 16
select select "Yes_TextChoice"
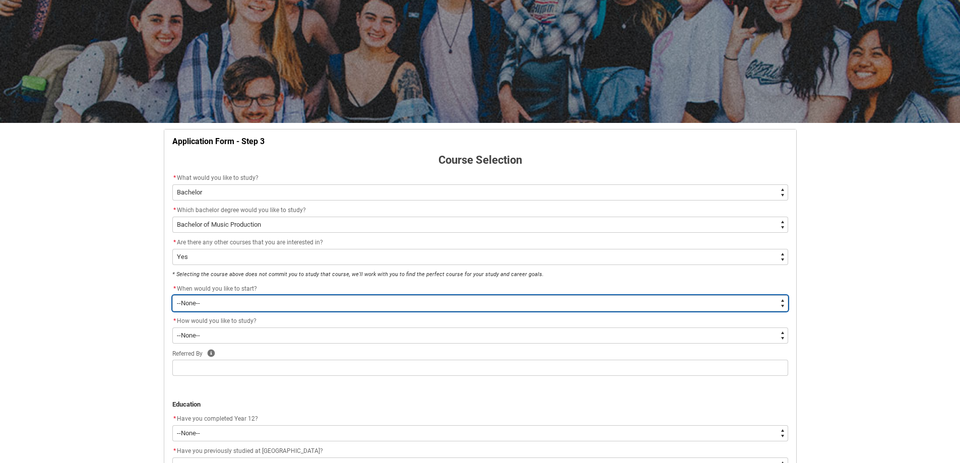
click at [212, 300] on select "--None-- Trimester 1 2026, starting February 2026 Trimester 3 2025, starting Se…" at bounding box center [480, 303] width 616 height 16
type lightning-select "Starting_Term.a0pI70000004aTdIAI"
click at [172, 295] on select "--None-- Trimester 1 2026, starting February 2026 Trimester 3 2025, starting Se…" at bounding box center [480, 303] width 616 height 16
select select "Starting_Term.a0pI70000004aTdIAI"
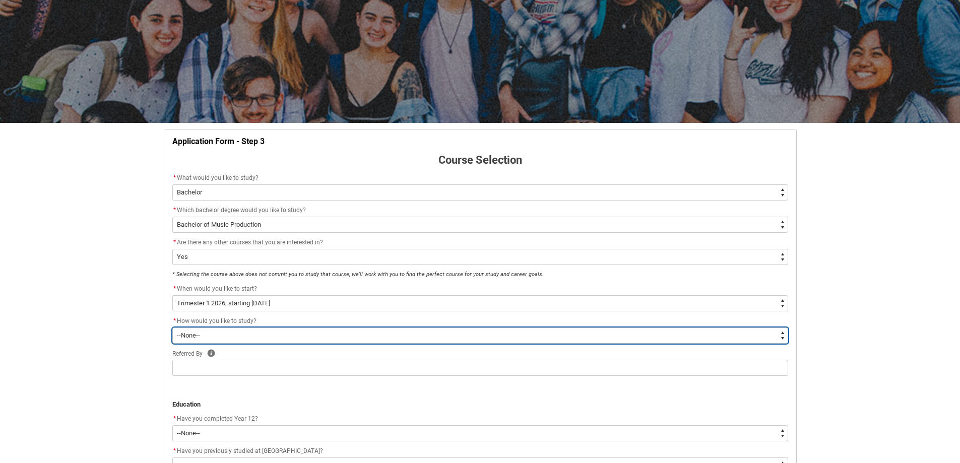
click at [223, 332] on select "--None-- On-campus Online" at bounding box center [480, 335] width 616 height 16
type lightning-select "WhichStudyMethod_Online"
click at [172, 327] on select "--None-- On-campus Online" at bounding box center [480, 335] width 616 height 16
select select "WhichStudyMethod_Online"
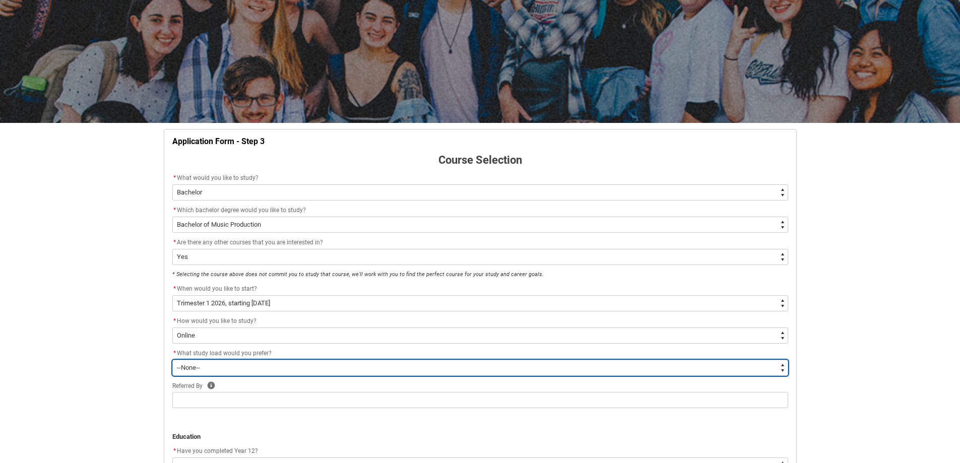
click at [210, 366] on select "--None-- Full-time Part-time" at bounding box center [480, 368] width 616 height 16
type lightning-select "WhichStudyLoad_FullTime"
click at [172, 360] on select "--None-- Full-time Part-time" at bounding box center [480, 368] width 616 height 16
select select "WhichStudyLoad_FullTime"
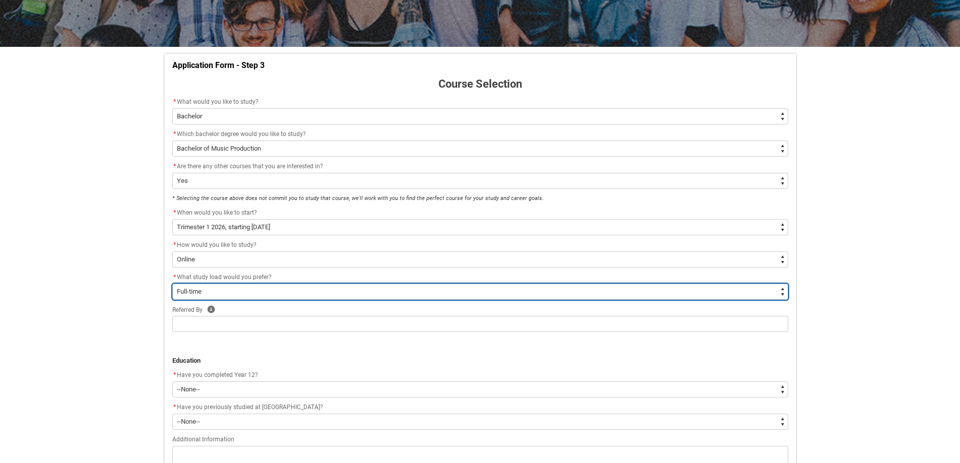
scroll to position [177, 0]
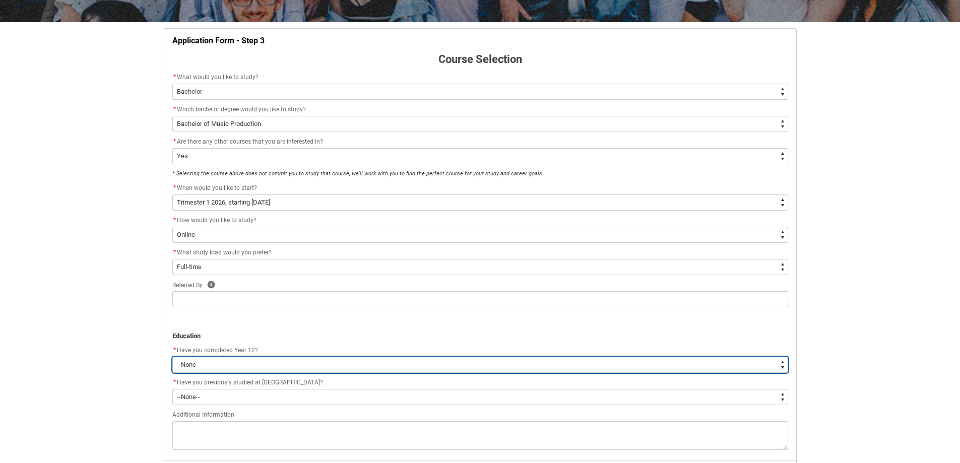
click at [216, 363] on select "--None-- Yes No Other" at bounding box center [480, 365] width 616 height 16
type lightning-select "Year_12_Completition.Yes"
click at [172, 357] on select "--None-- Yes No Other" at bounding box center [480, 365] width 616 height 16
select select "Year_12_Completition.Yes"
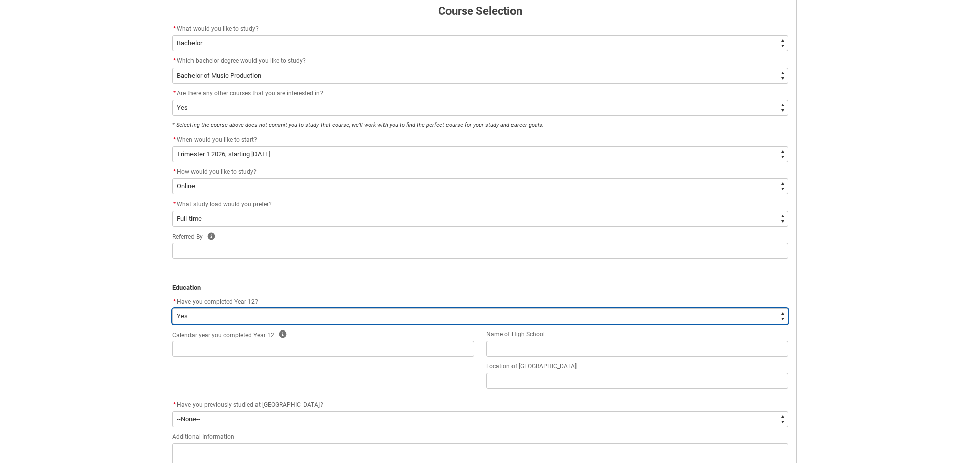
scroll to position [228, 0]
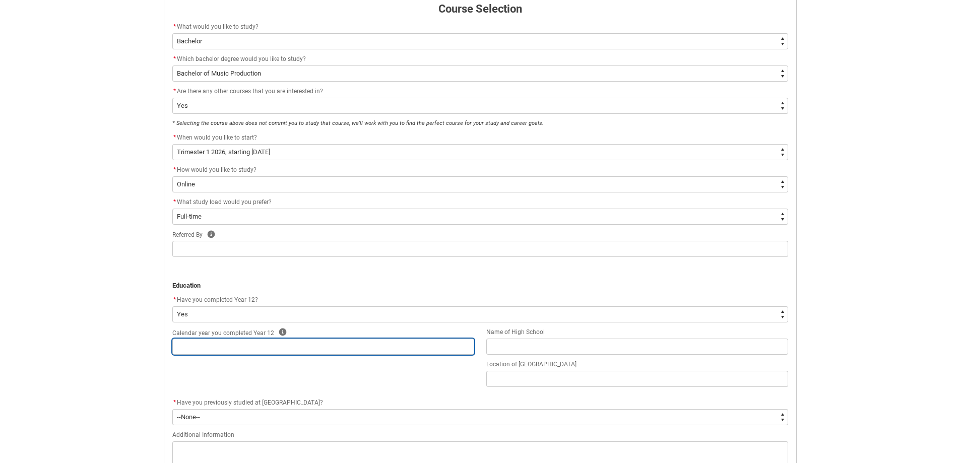
click at [213, 349] on input "REDU_Application_Form_for_Applicant flow" at bounding box center [323, 346] width 302 height 16
type lightning-primitive-input-simple "2021"
type input "2021"
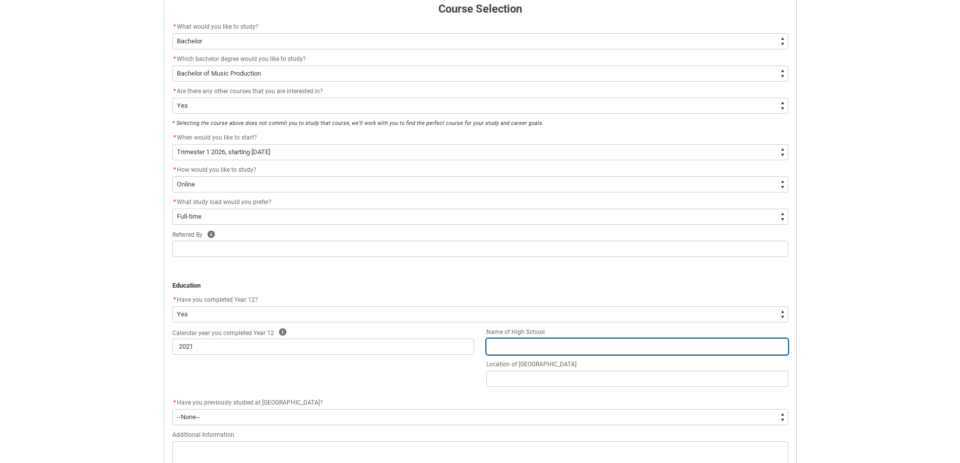
click at [514, 345] on input "REDU_Application_Form_for_Applicant flow" at bounding box center [637, 346] width 302 height 16
type lightning-primitive-input-simple "Wodonga Senior Secondary Collage"
type input "Wodonga Senior Secondary Collage"
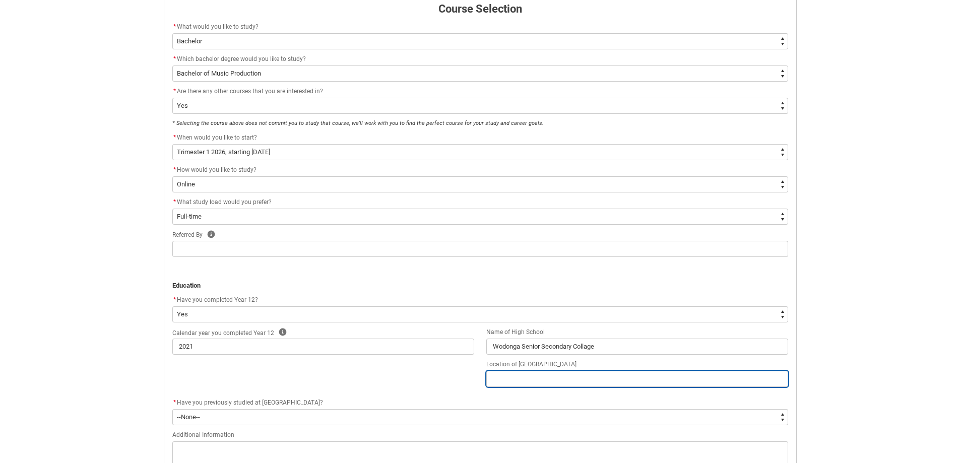
click at [508, 382] on input "REDU_Application_Form_for_Applicant flow" at bounding box center [637, 379] width 302 height 16
type lightning-primitive-input-simple "Wodonga 3690"
type input "Wodonga 3690"
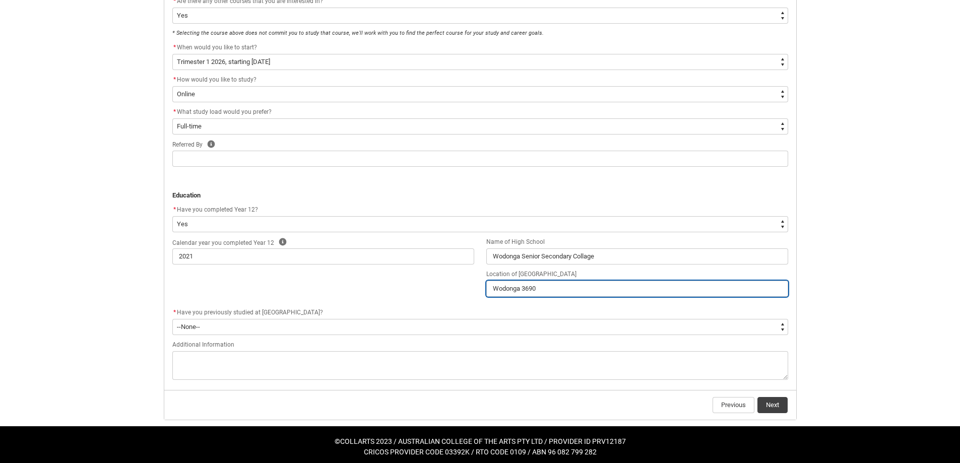
scroll to position [322, 0]
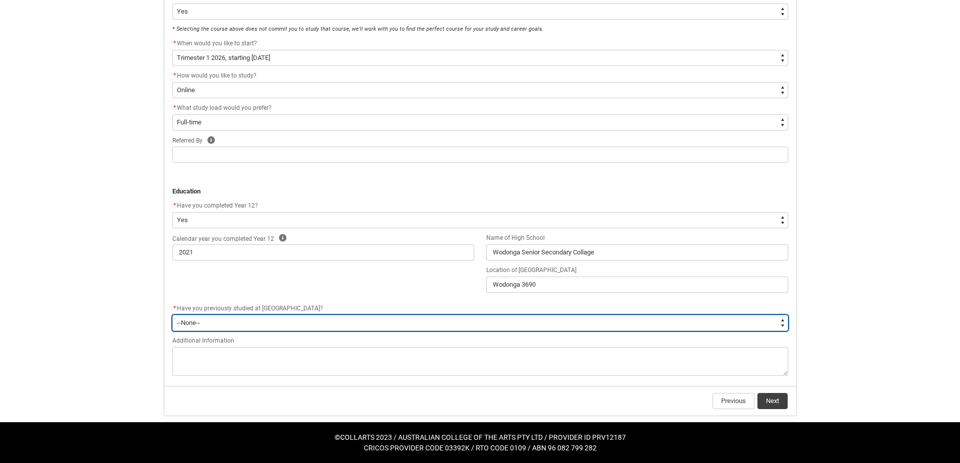
click at [214, 319] on select "--None-- Yes No" at bounding box center [480, 323] width 616 height 16
type lightning-select "Past_Collarts_Education.No"
click at [172, 315] on select "--None-- Yes No" at bounding box center [480, 323] width 616 height 16
select select "Past_Collarts_Education.No"
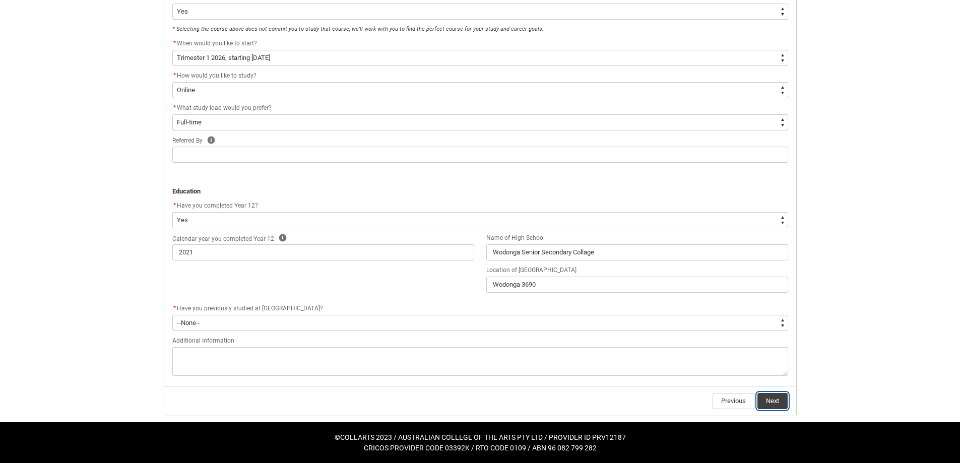
click at [773, 402] on button "Next" at bounding box center [772, 401] width 30 height 16
